Goal: Task Accomplishment & Management: Manage account settings

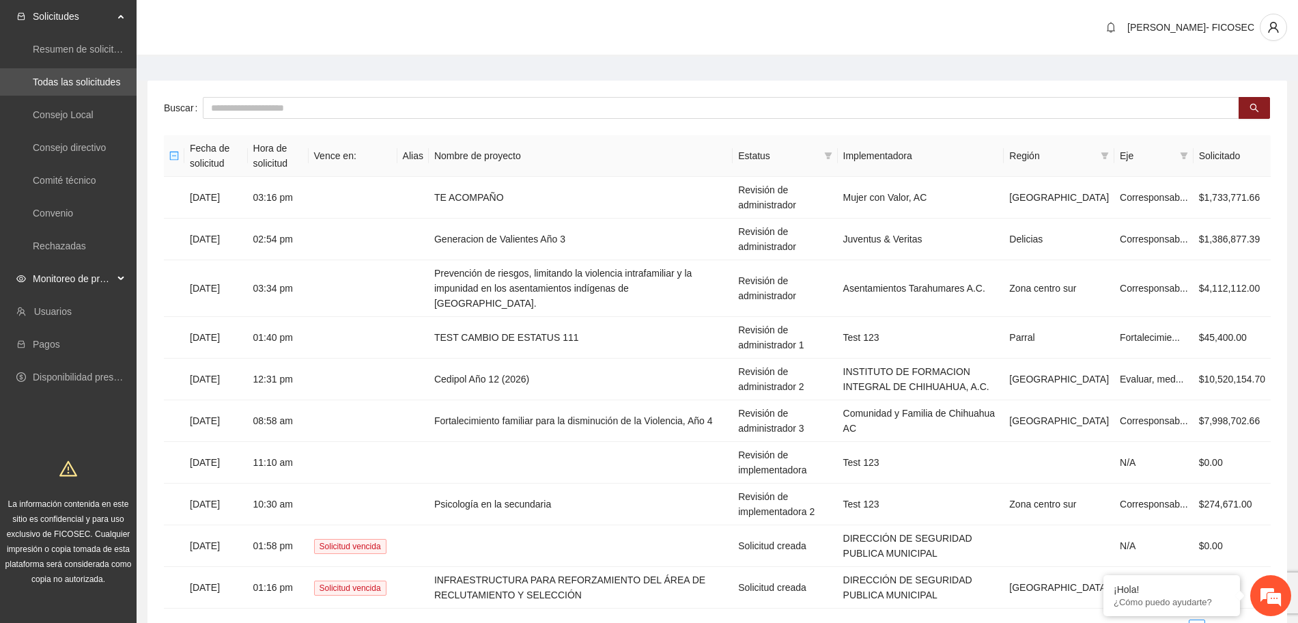
click at [58, 281] on span "Monitoreo de proyectos" at bounding box center [73, 278] width 81 height 27
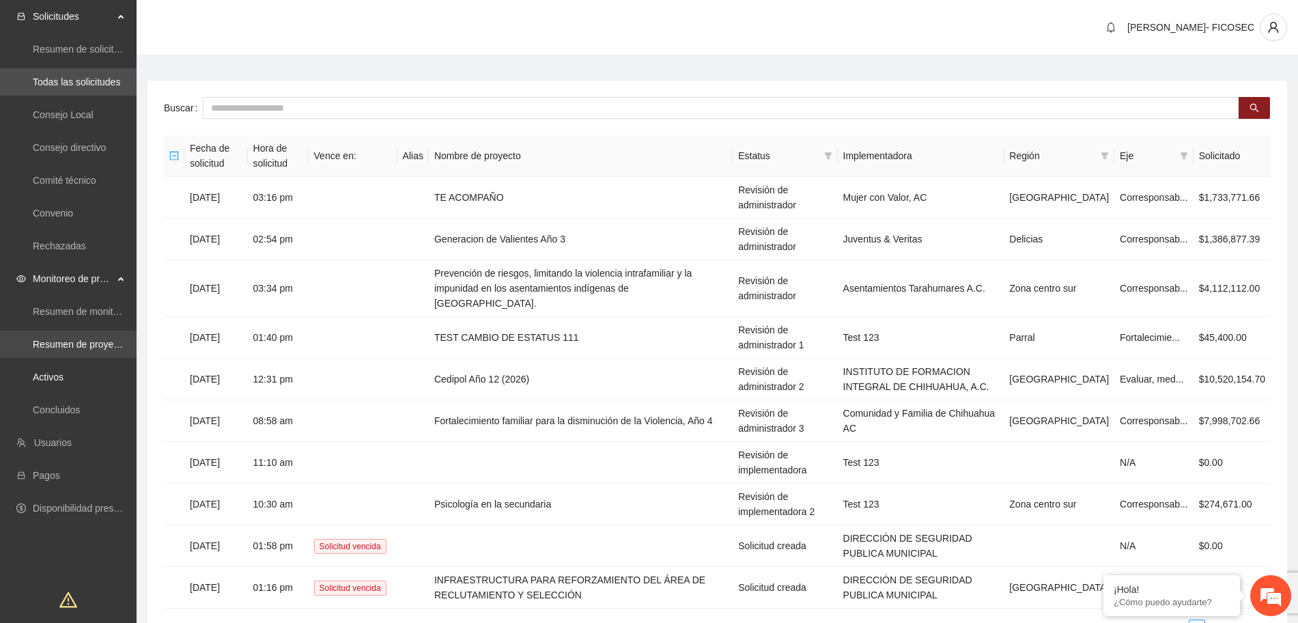
drag, startPoint x: 66, startPoint y: 374, endPoint x: 88, endPoint y: 350, distance: 32.8
click at [64, 375] on link "Activos" at bounding box center [48, 376] width 31 height 11
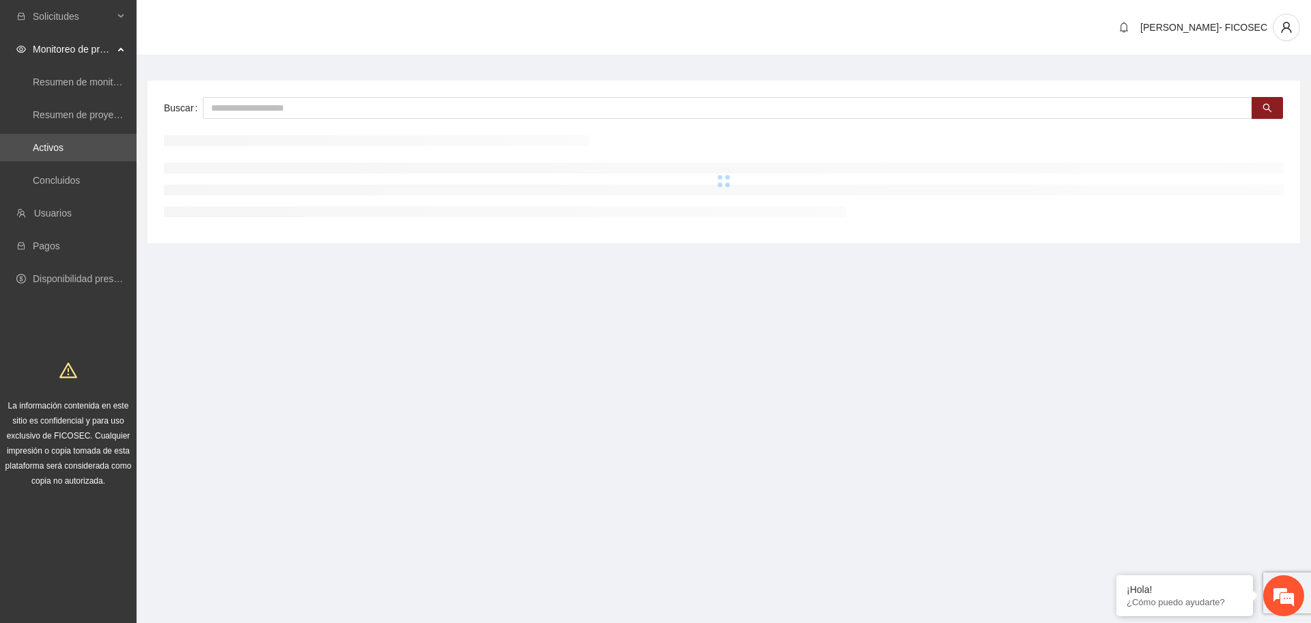
click at [322, 105] on input "text" at bounding box center [728, 108] width 1050 height 22
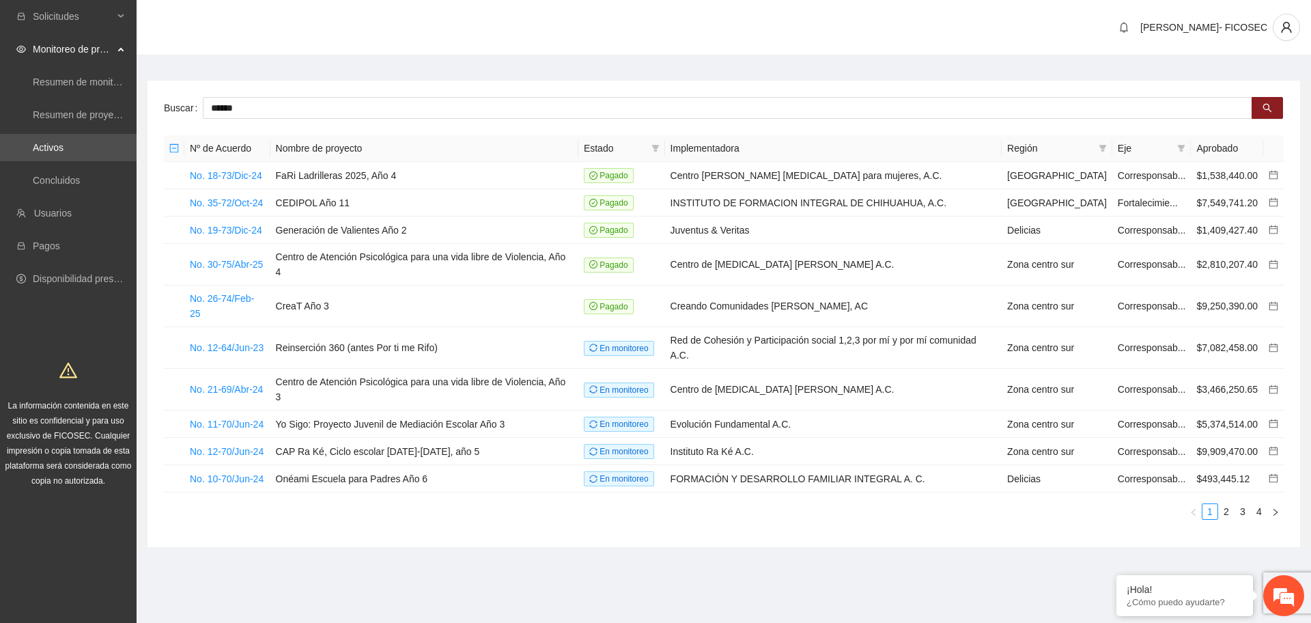
type input "******"
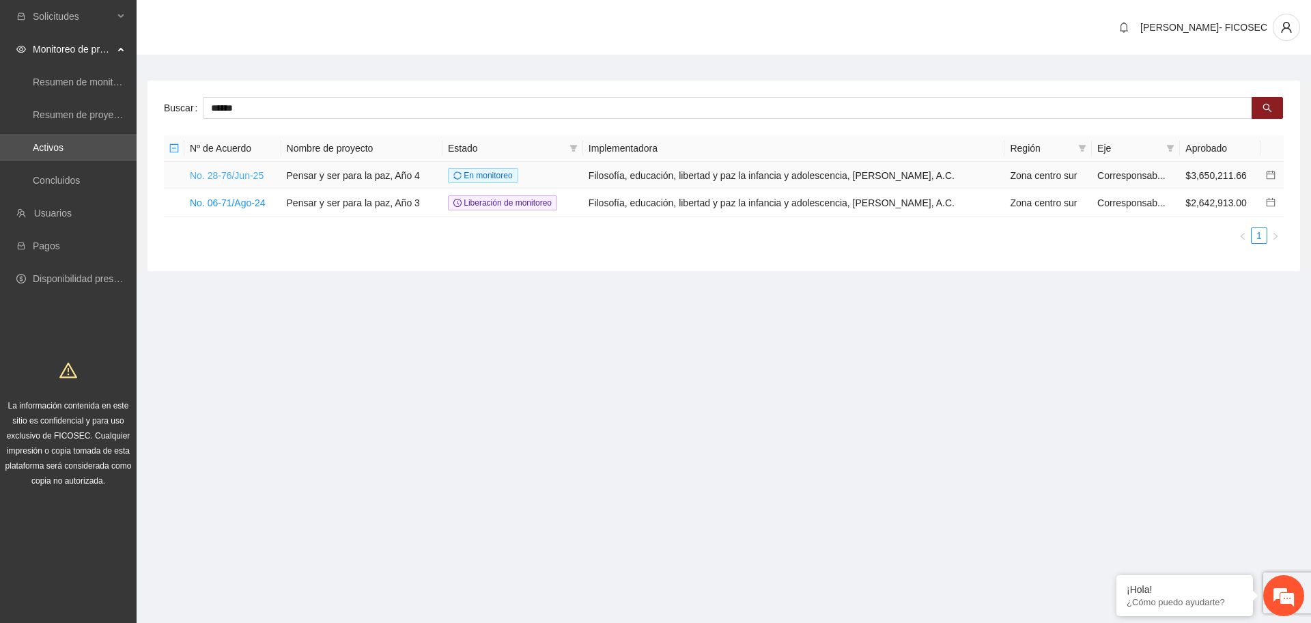
click at [230, 173] on link "No. 28-76/Jun-25" at bounding box center [227, 175] width 74 height 11
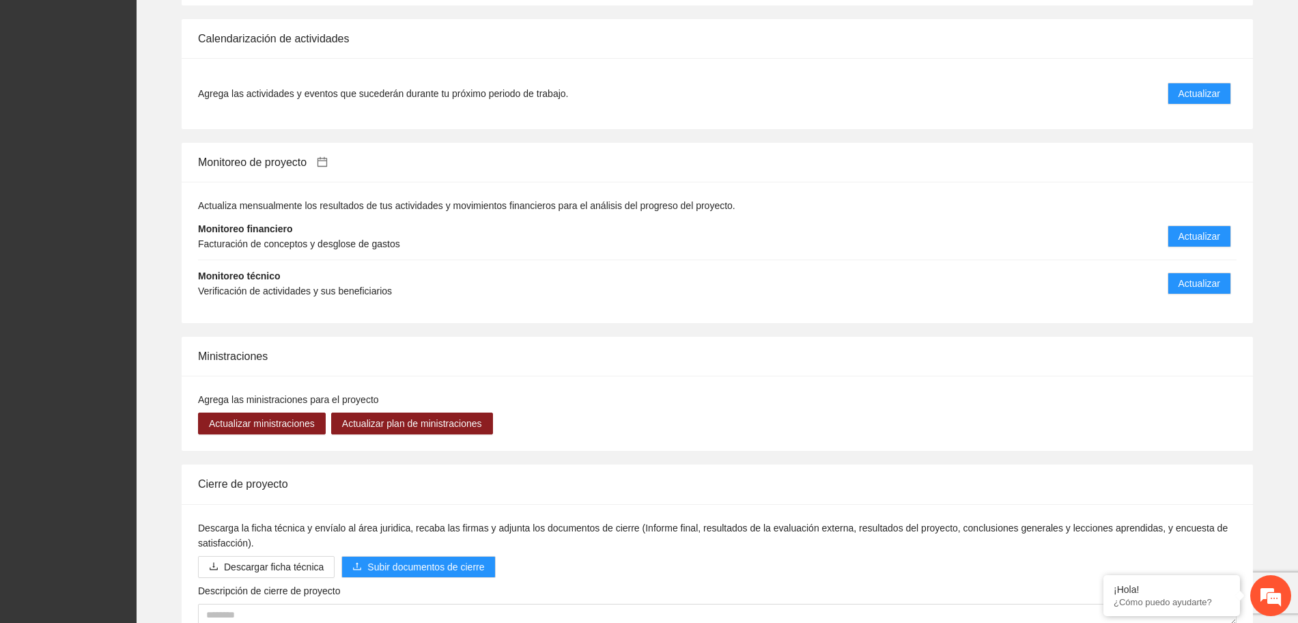
scroll to position [1195, 0]
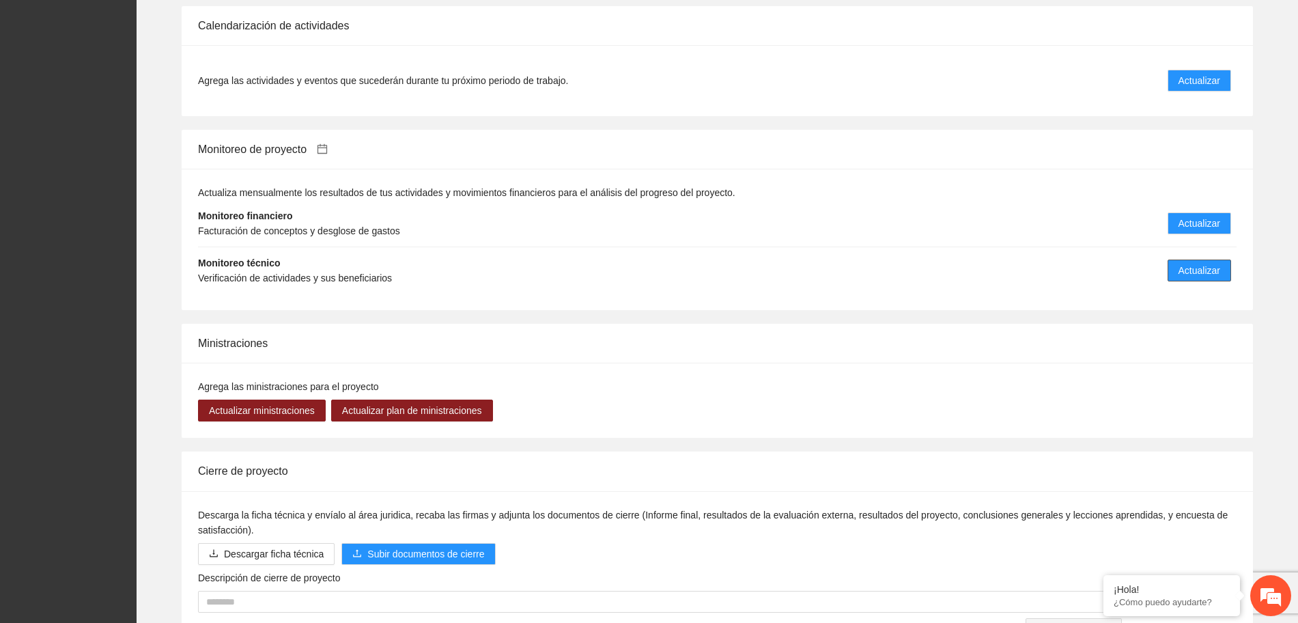
click at [1187, 263] on span "Actualizar" at bounding box center [1200, 270] width 42 height 15
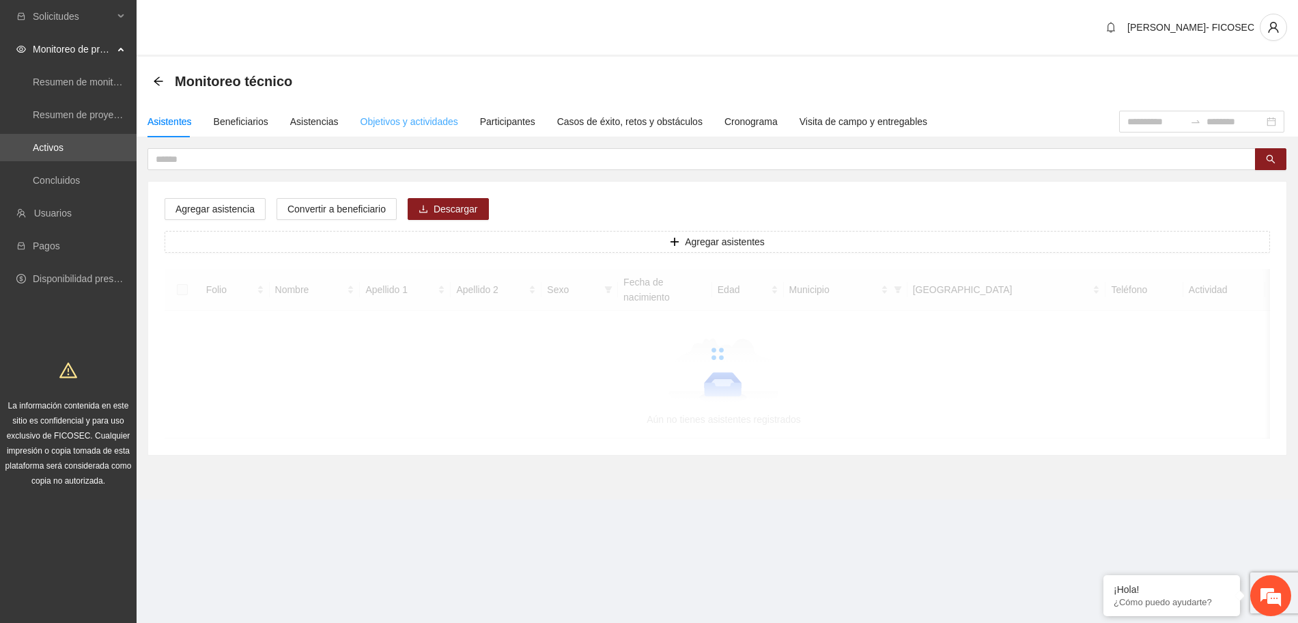
click at [424, 130] on div "Objetivos y actividades" at bounding box center [410, 121] width 98 height 31
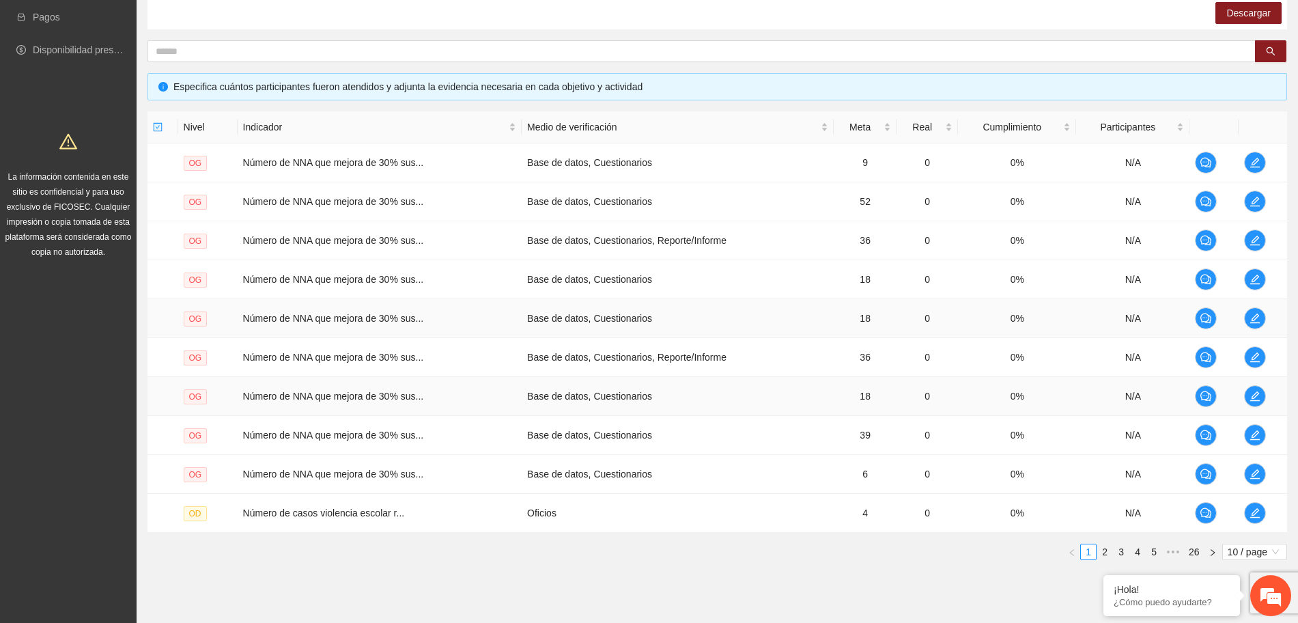
scroll to position [256, 0]
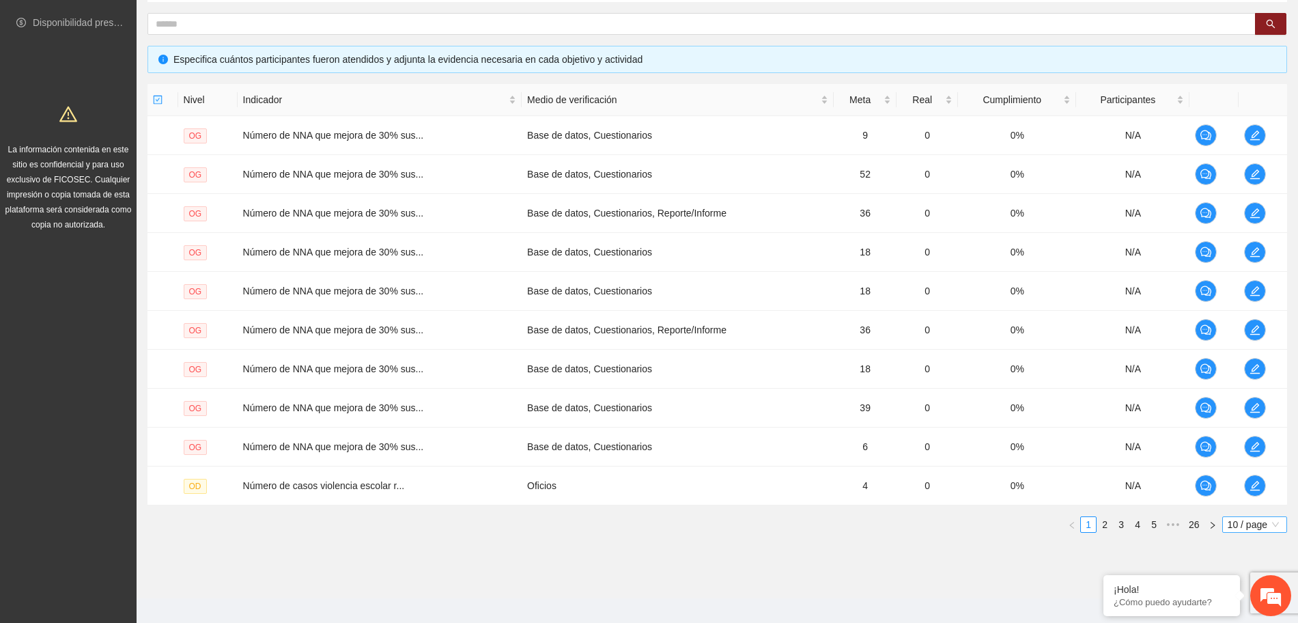
click at [1237, 523] on span "10 / page" at bounding box center [1255, 524] width 54 height 15
click at [1246, 613] on div "100 / page" at bounding box center [1254, 614] width 49 height 15
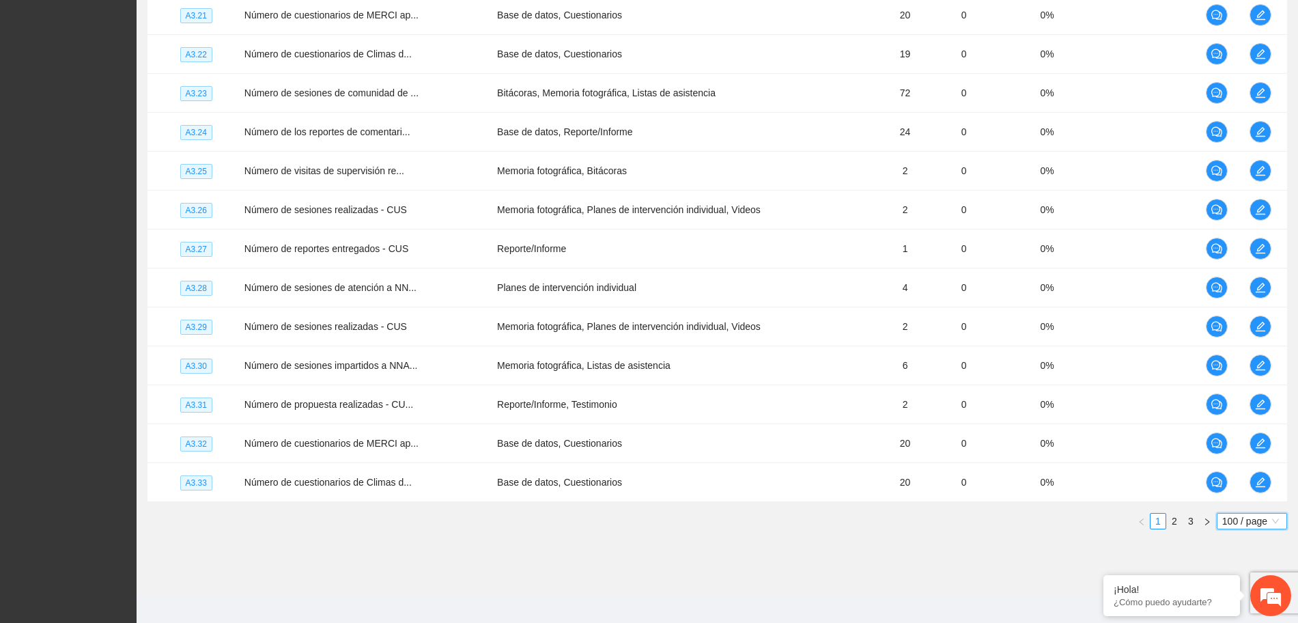
scroll to position [3773, 0]
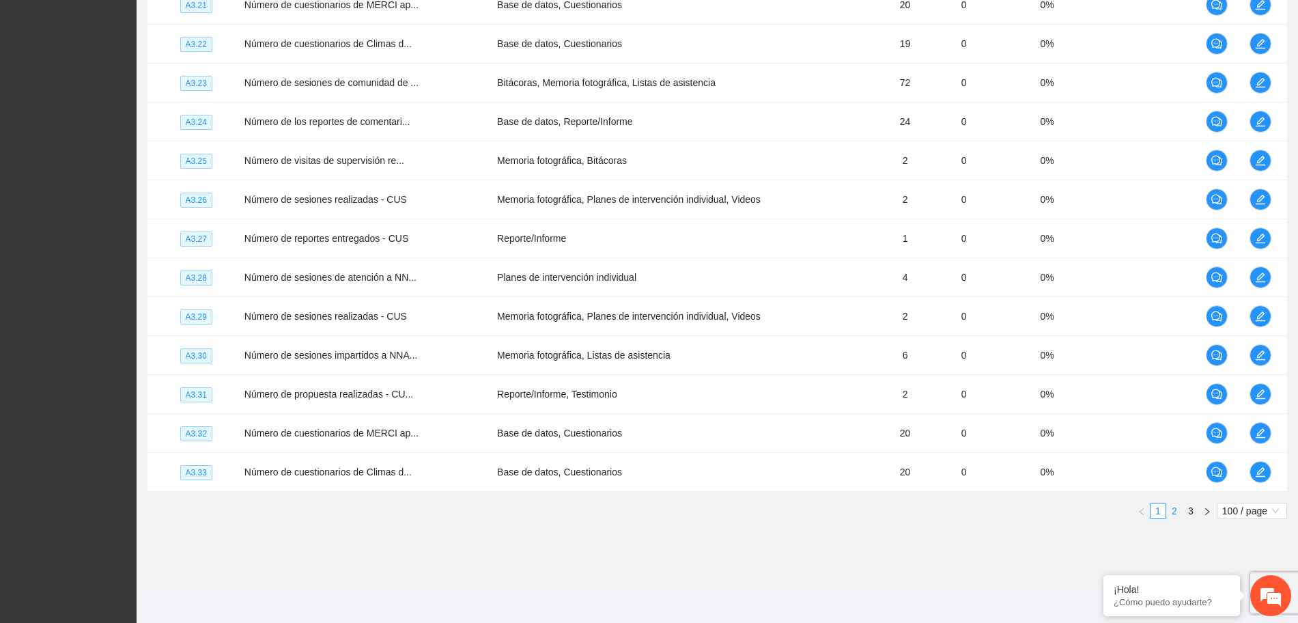
click at [1175, 510] on link "2" at bounding box center [1174, 510] width 15 height 15
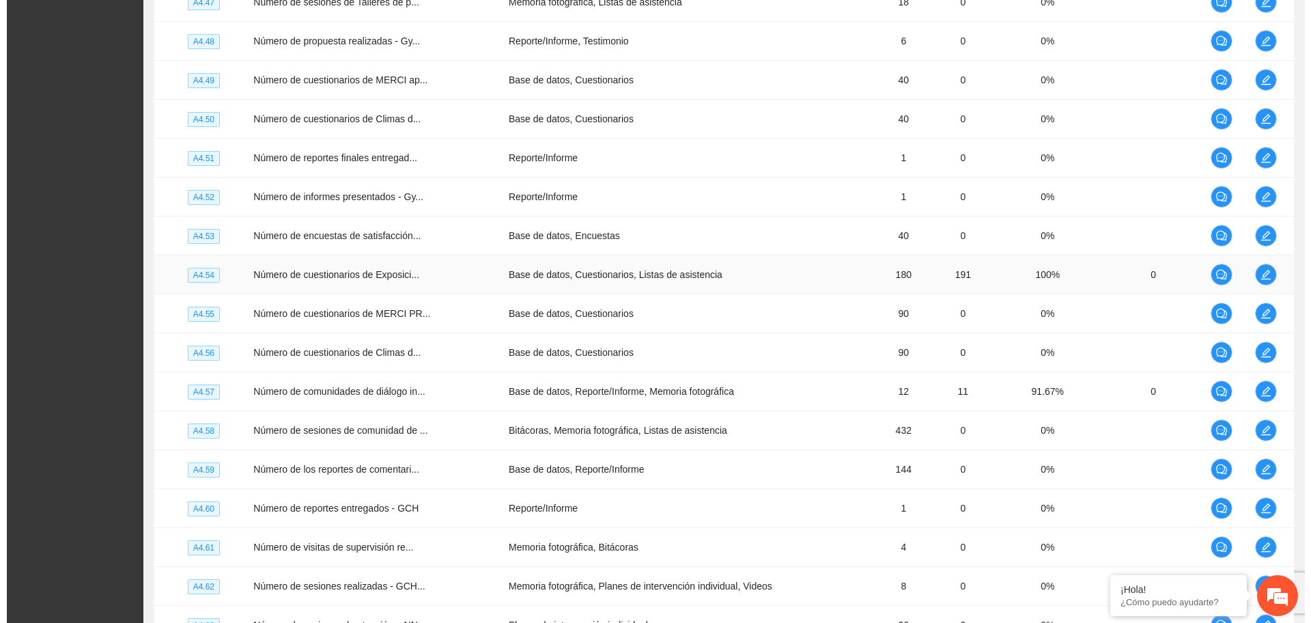
scroll to position [3158, 0]
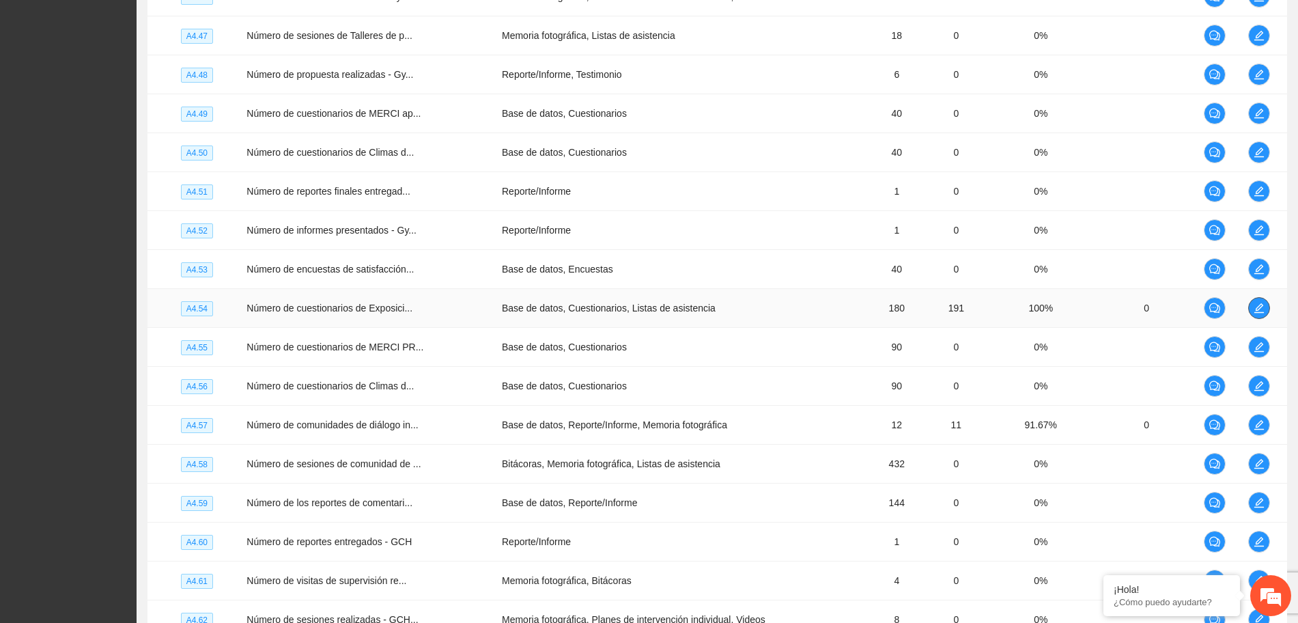
click at [1262, 307] on icon "edit" at bounding box center [1259, 307] width 11 height 11
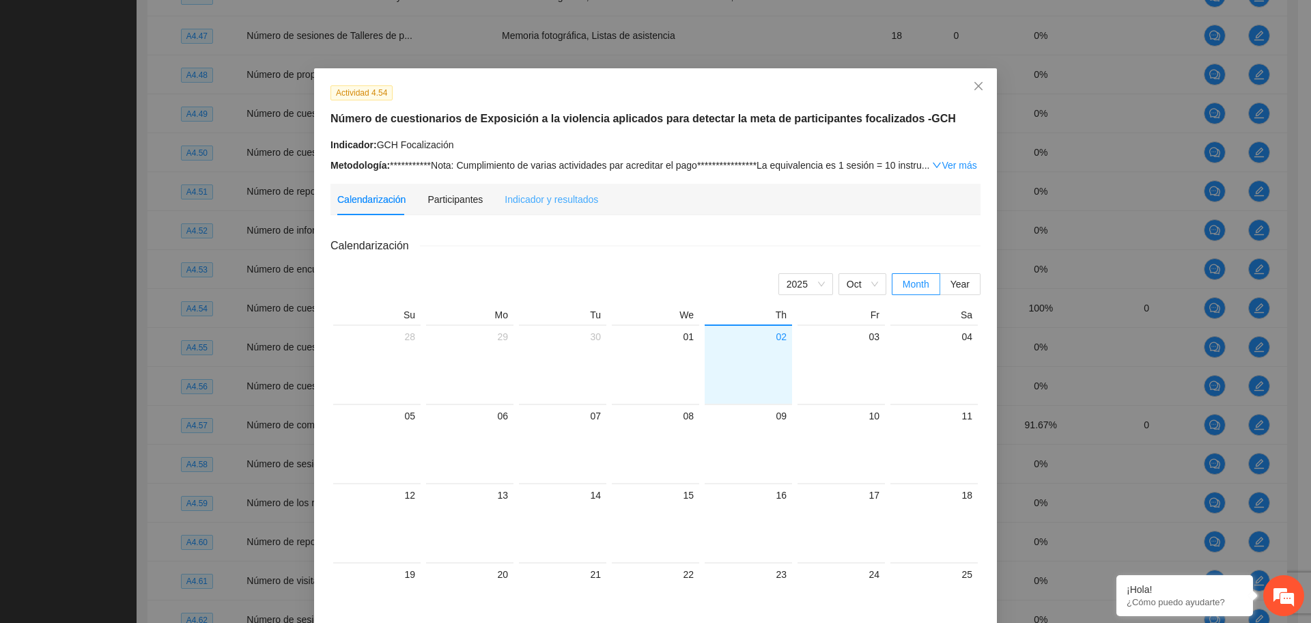
click at [508, 206] on div "Indicador y resultados" at bounding box center [552, 199] width 94 height 31
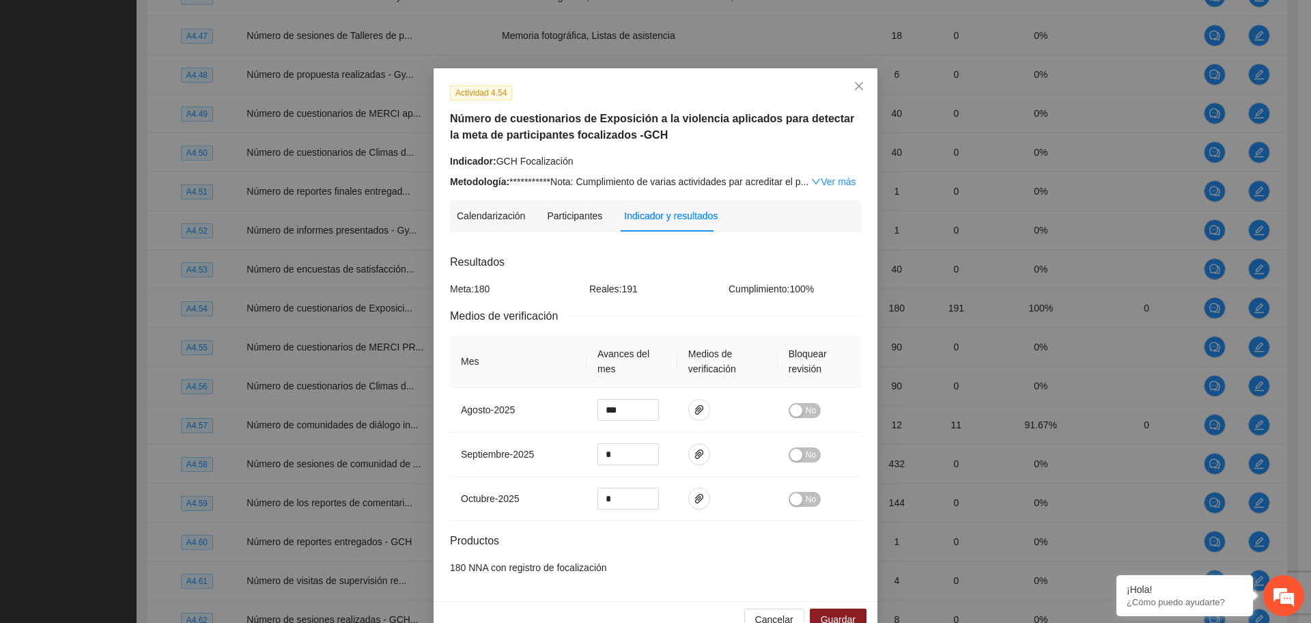
scroll to position [30, 0]
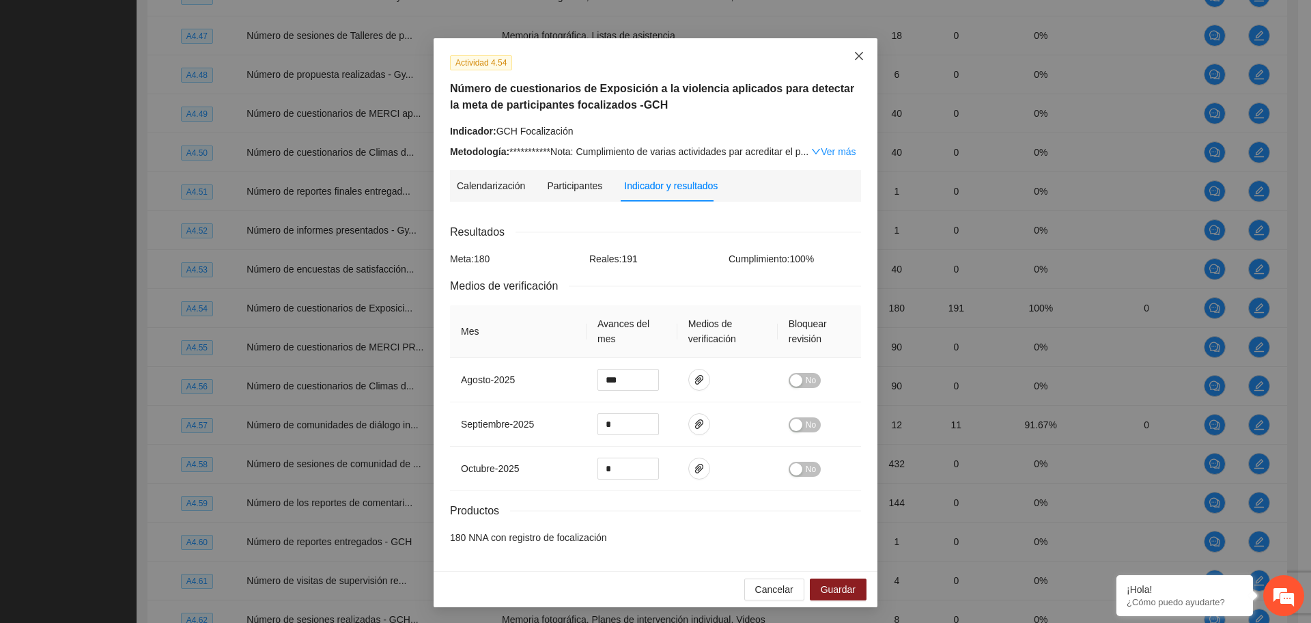
drag, startPoint x: 855, startPoint y: 55, endPoint x: 855, endPoint y: 67, distance: 12.3
click at [854, 55] on icon "close" at bounding box center [859, 56] width 11 height 11
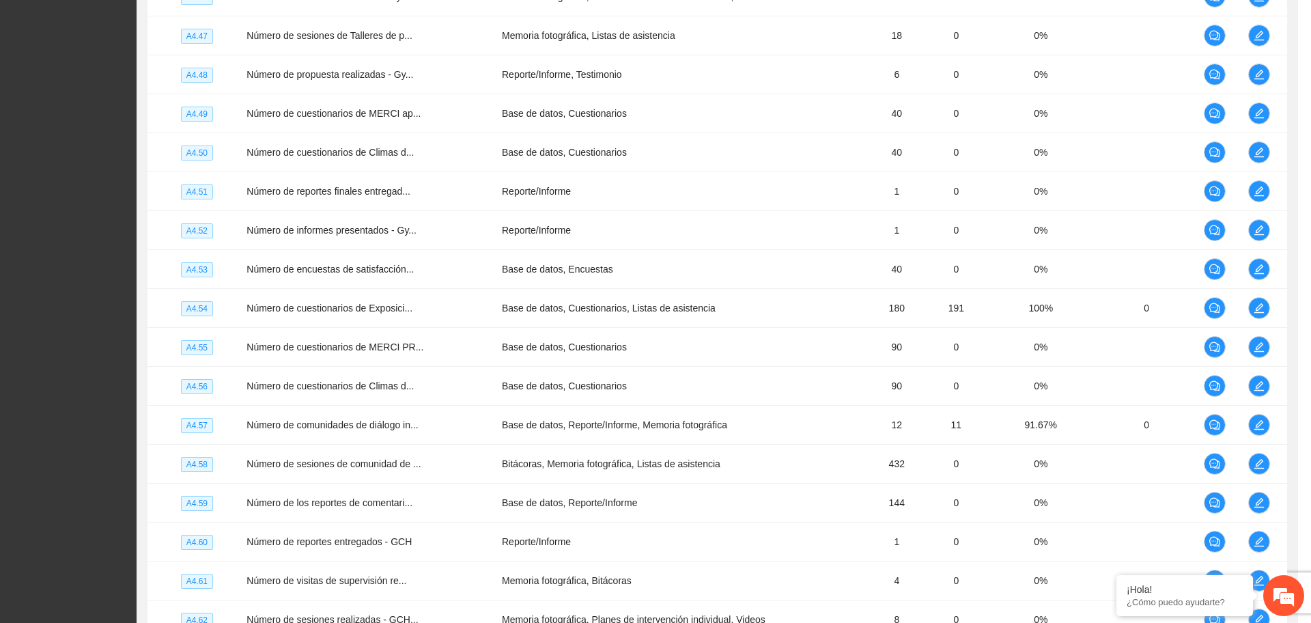
scroll to position [0, 0]
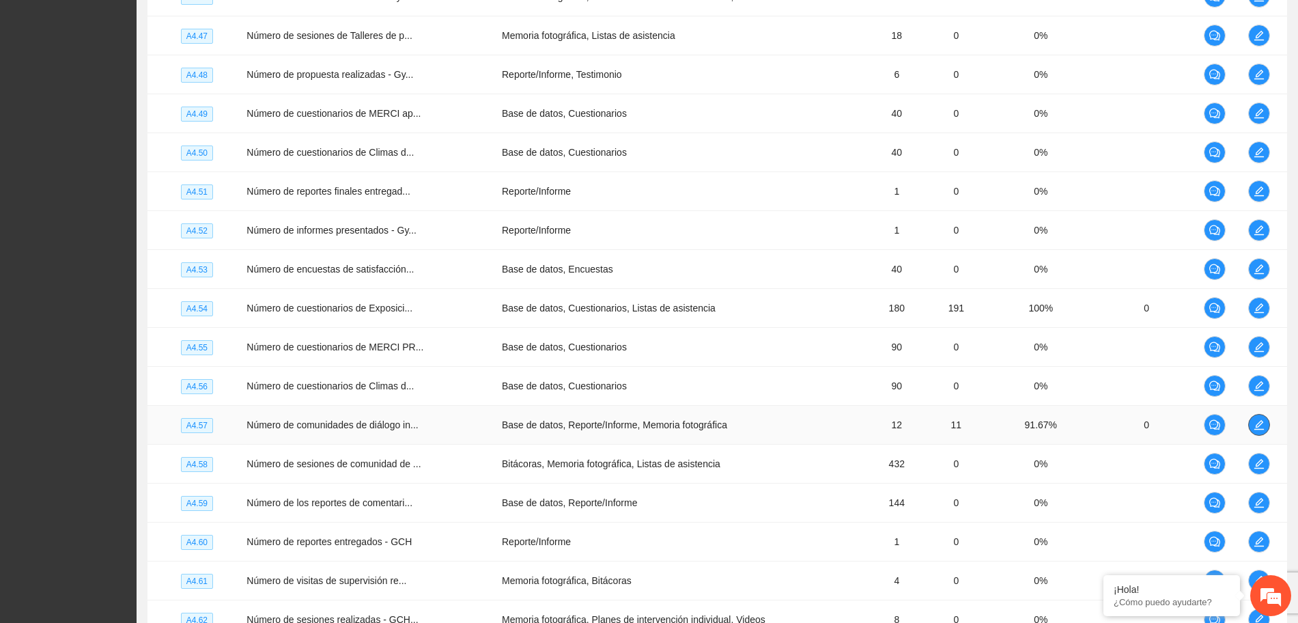
click at [1255, 420] on icon "edit" at bounding box center [1259, 424] width 11 height 11
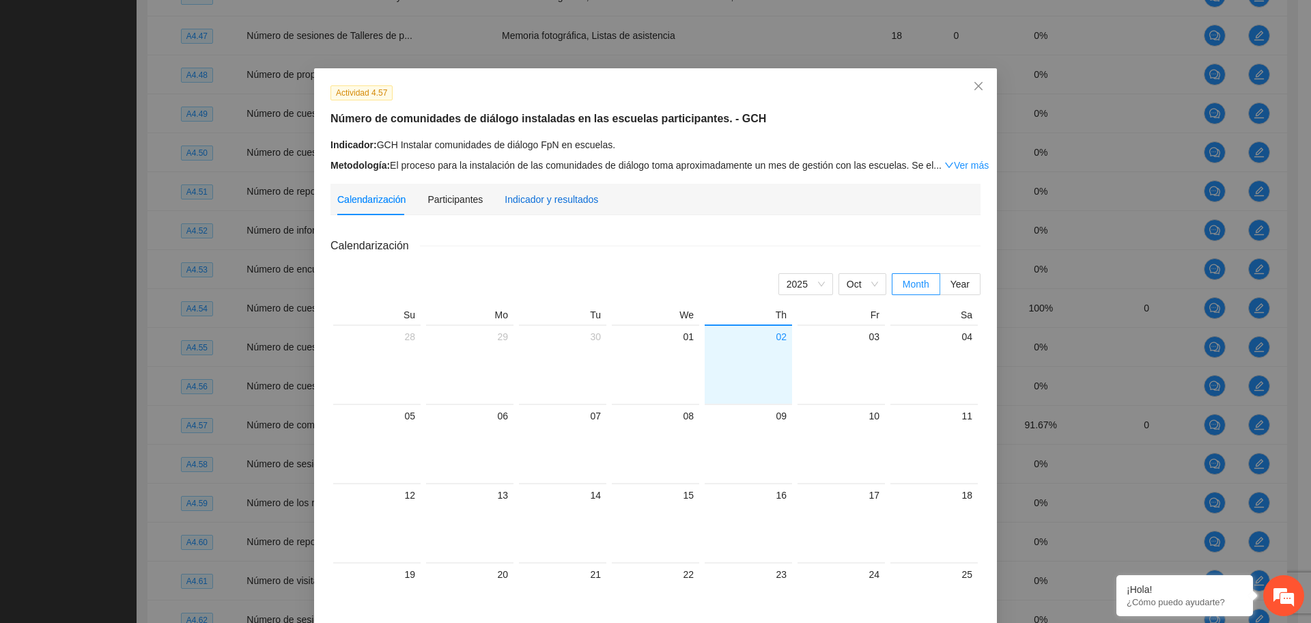
click at [535, 197] on div "Indicador y resultados" at bounding box center [552, 199] width 94 height 15
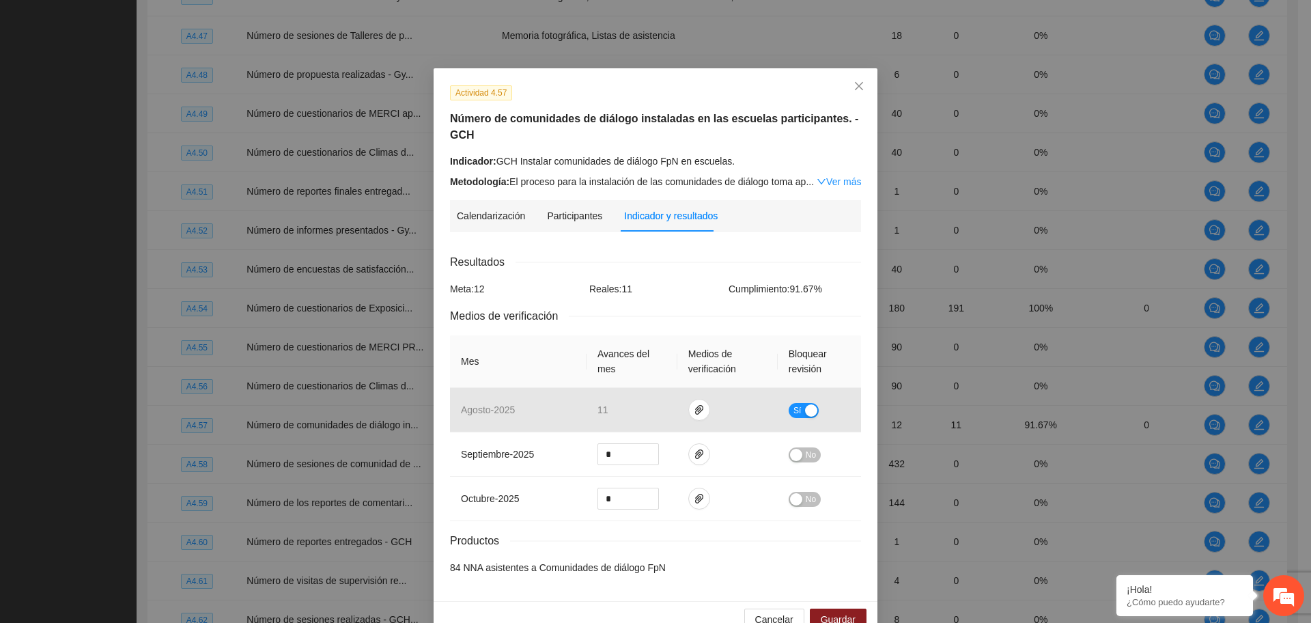
click at [653, 358] on th "Avances del mes" at bounding box center [632, 361] width 91 height 53
click at [682, 322] on div "Medios de verificación" at bounding box center [655, 315] width 411 height 17
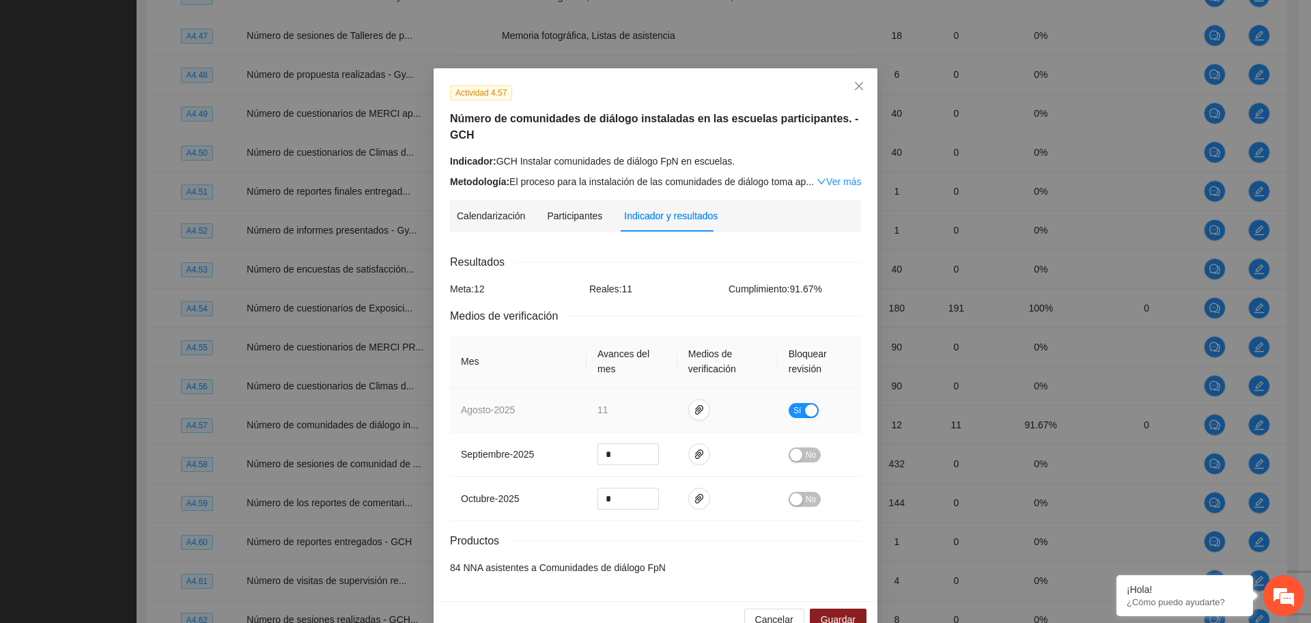
click at [805, 408] on div "button" at bounding box center [811, 410] width 12 height 12
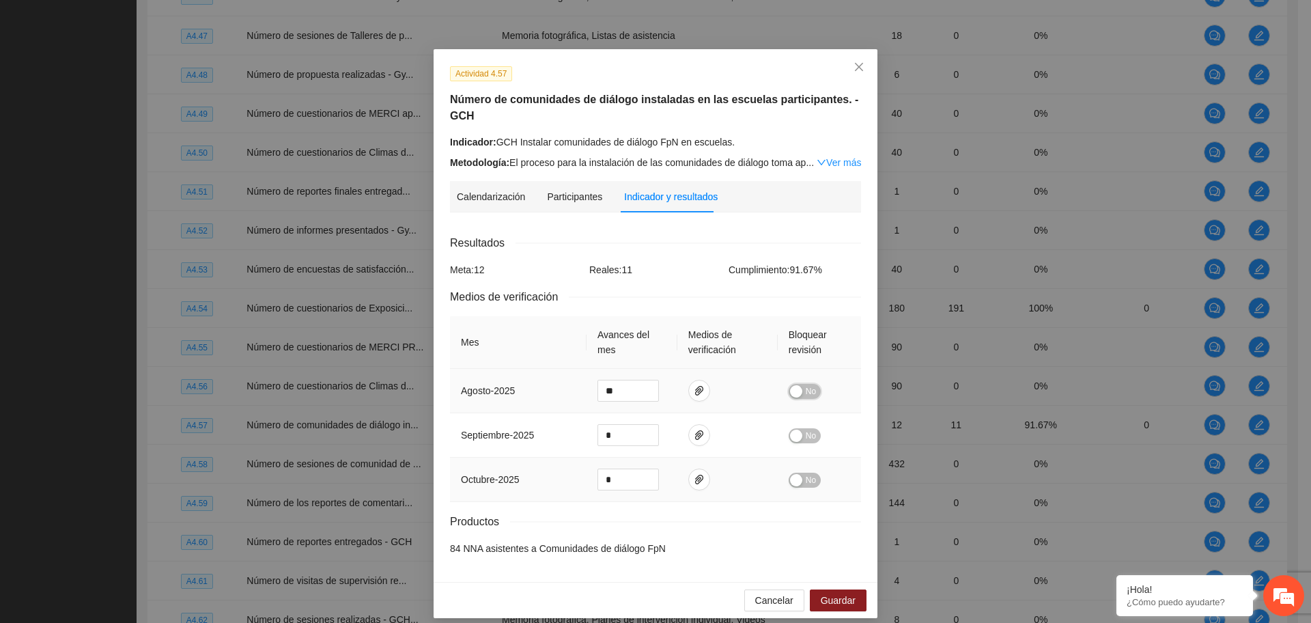
scroll to position [30, 0]
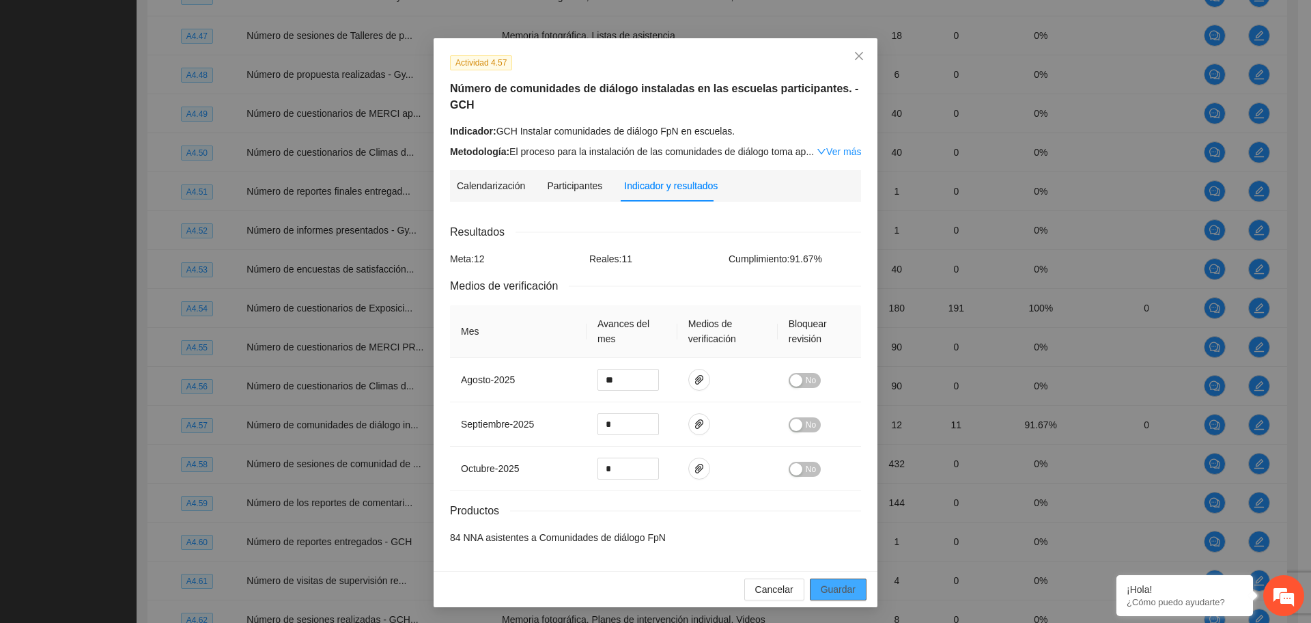
click at [824, 593] on span "Guardar" at bounding box center [838, 589] width 35 height 15
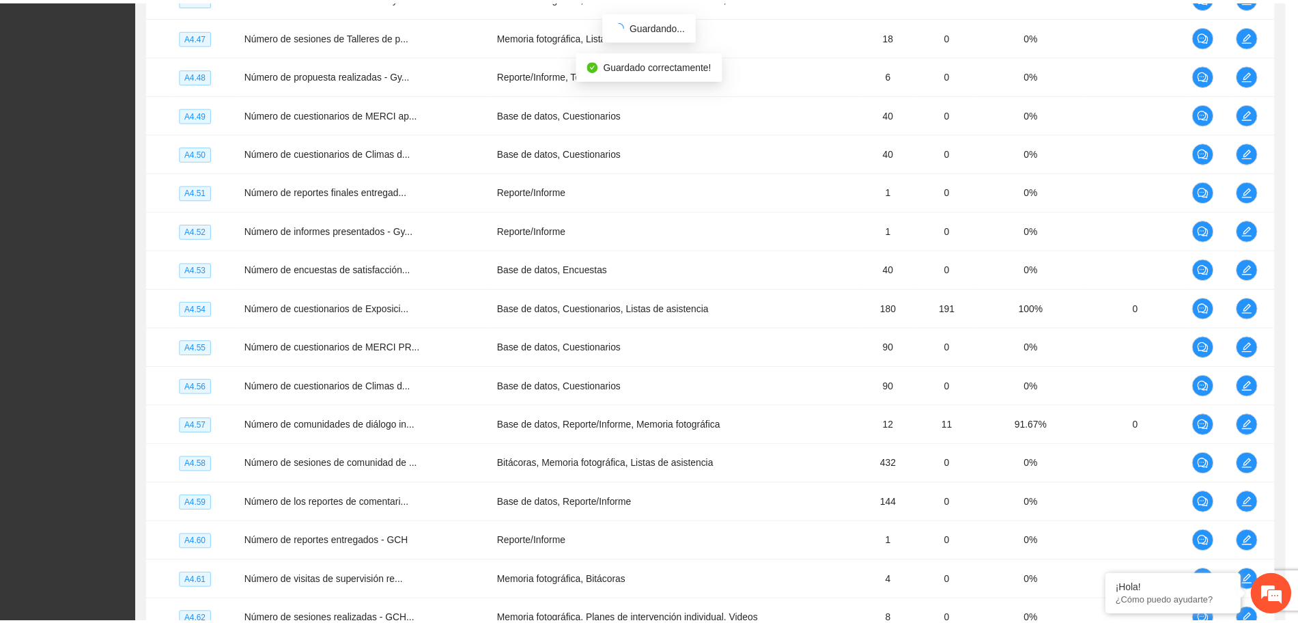
scroll to position [0, 0]
